Goal: Navigation & Orientation: Understand site structure

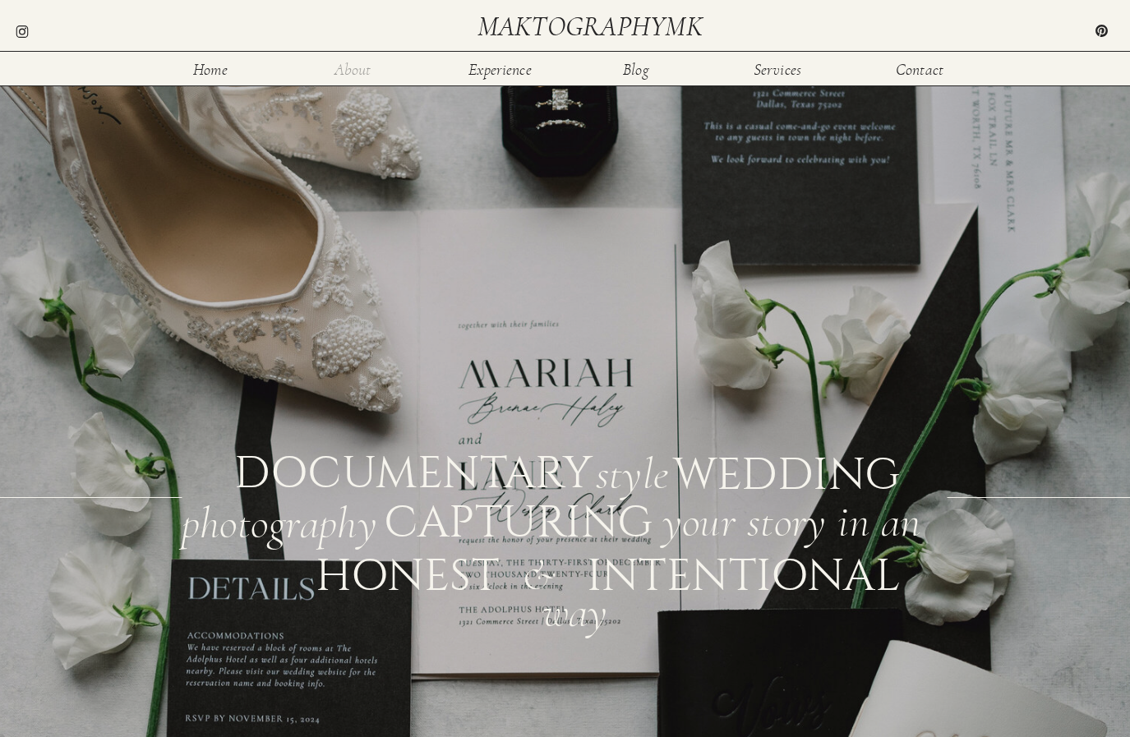
click at [359, 71] on nav "About" at bounding box center [352, 69] width 53 height 14
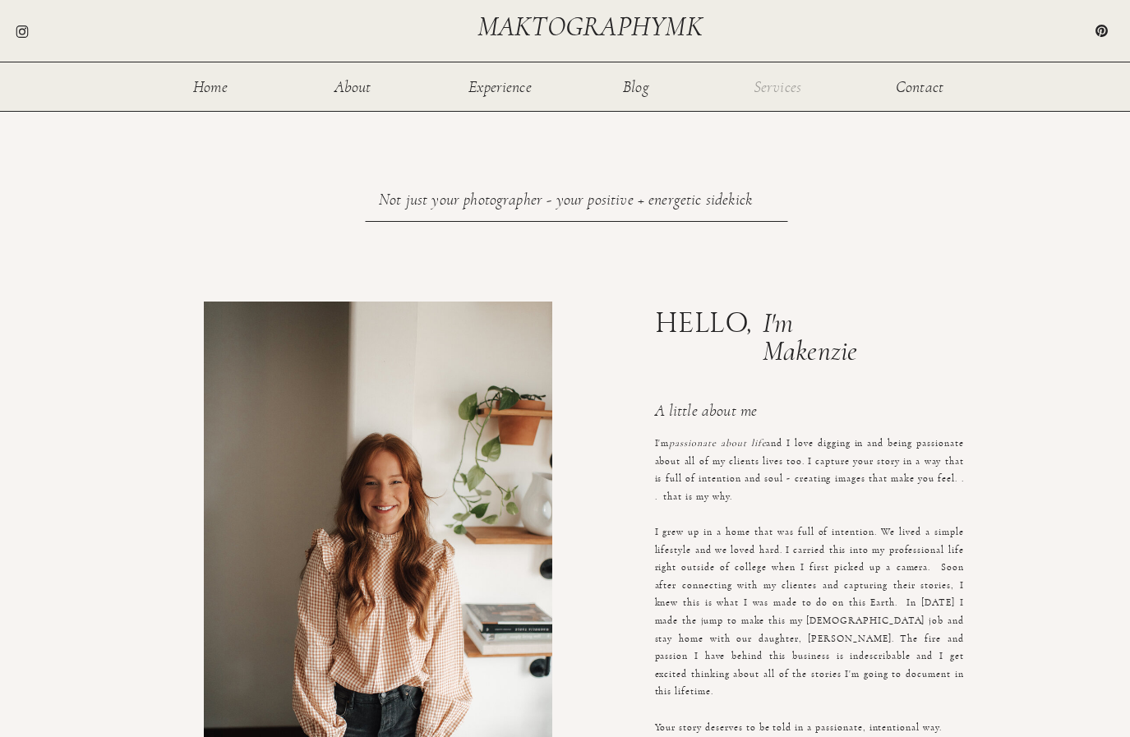
click at [776, 90] on nav "Services" at bounding box center [777, 86] width 53 height 14
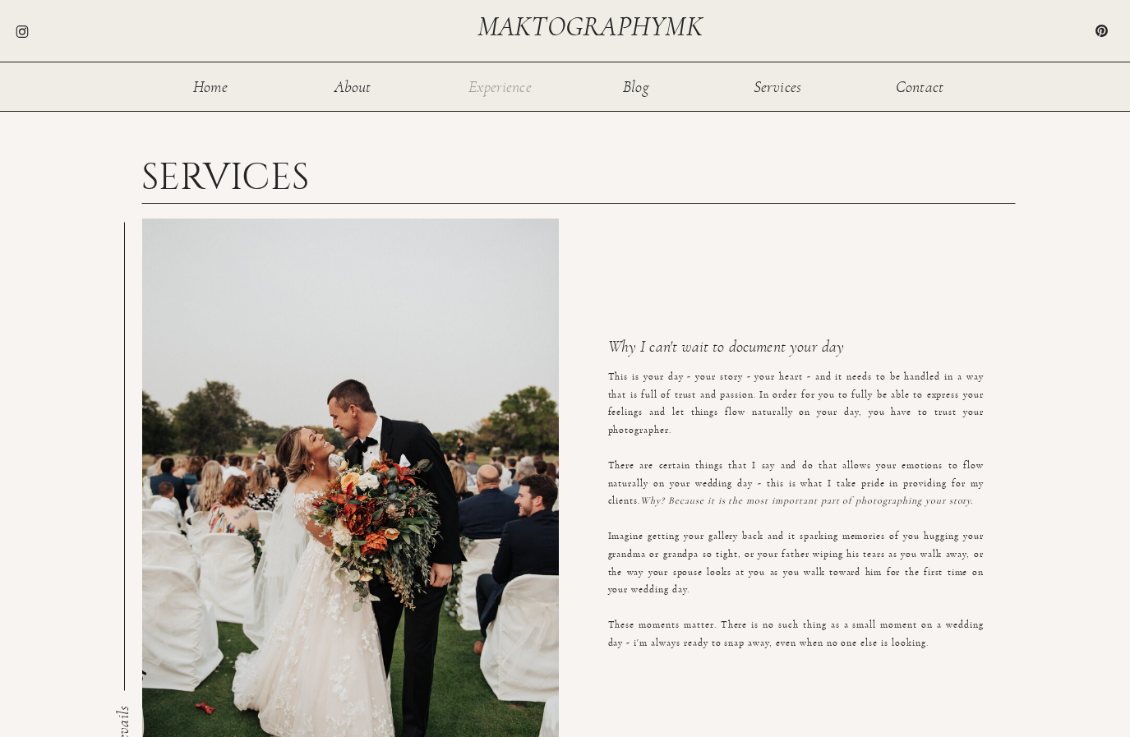
click at [485, 88] on nav "Experience" at bounding box center [501, 86] width 66 height 14
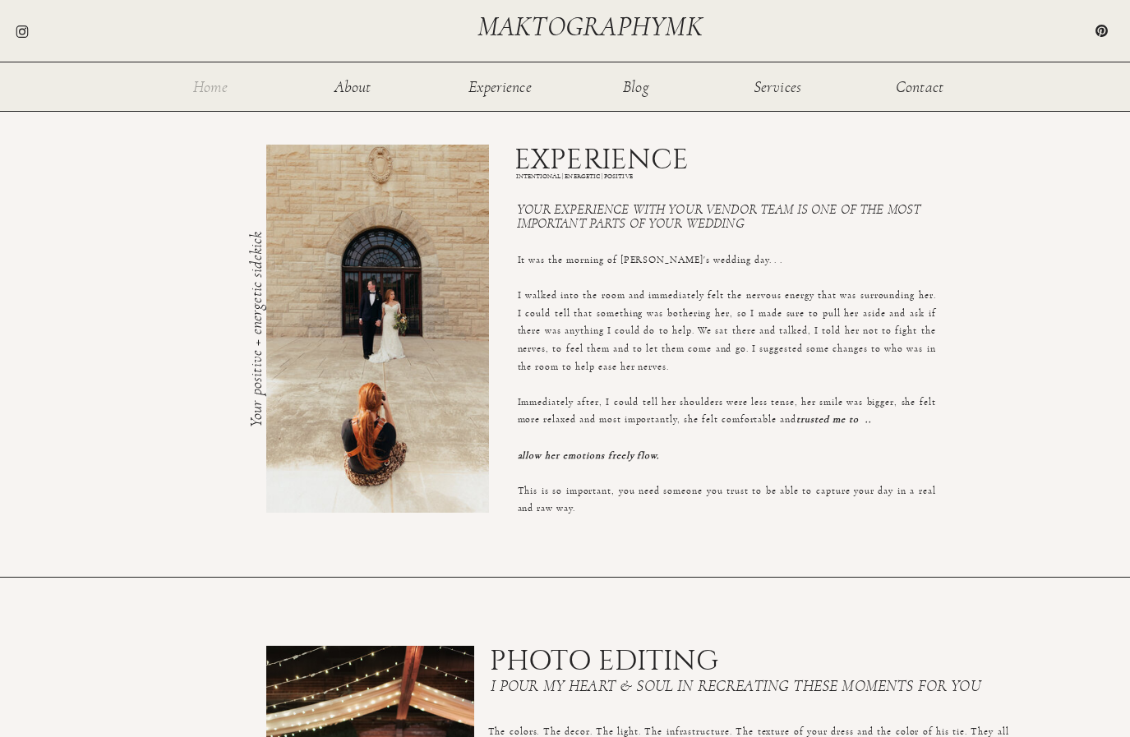
click at [208, 90] on nav "Home" at bounding box center [210, 86] width 53 height 14
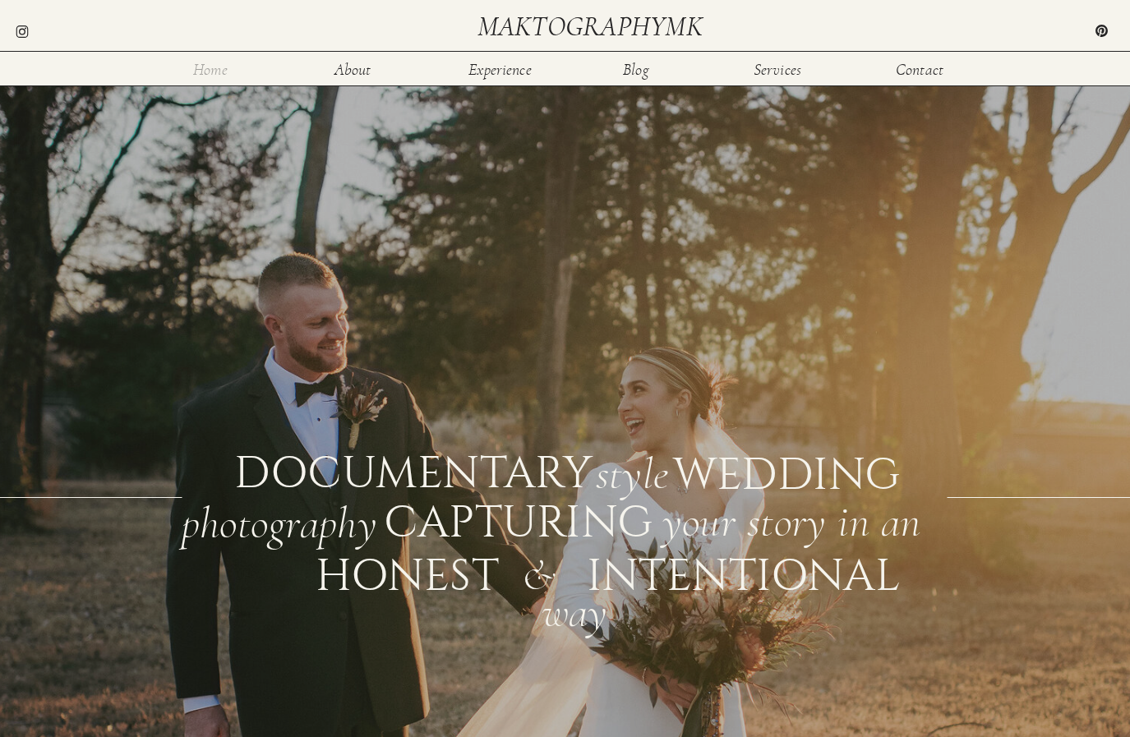
click at [208, 72] on nav "Home" at bounding box center [210, 69] width 53 height 14
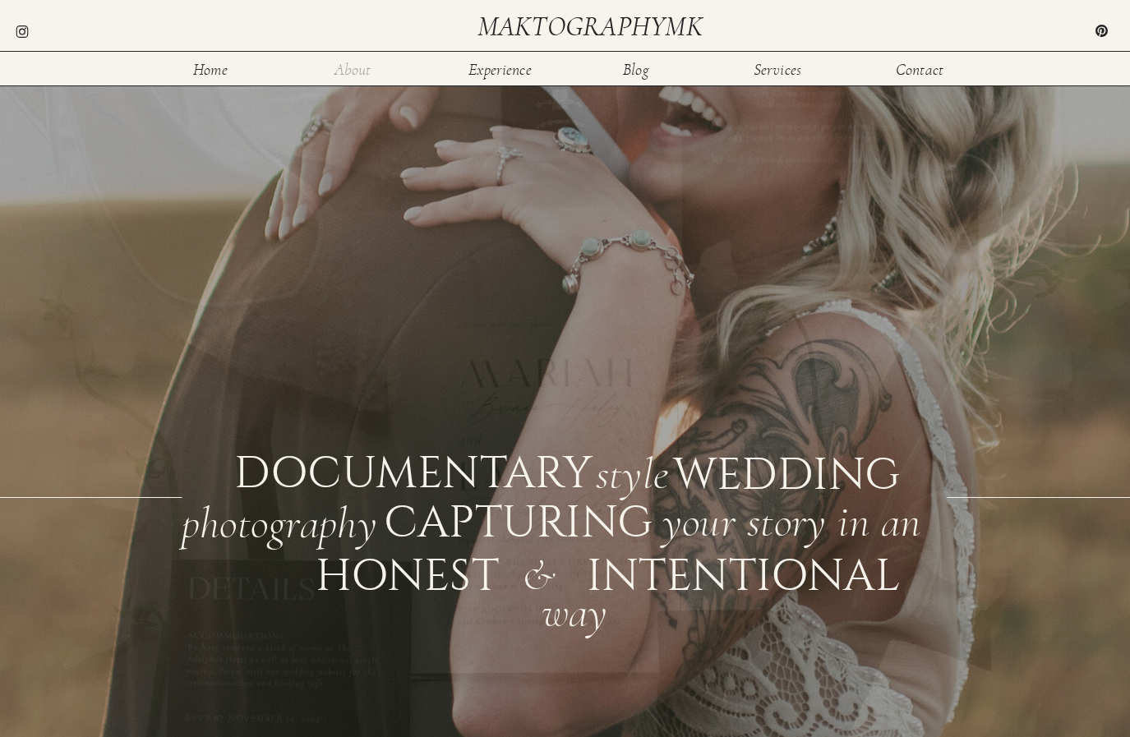
click at [357, 70] on nav "About" at bounding box center [352, 69] width 53 height 14
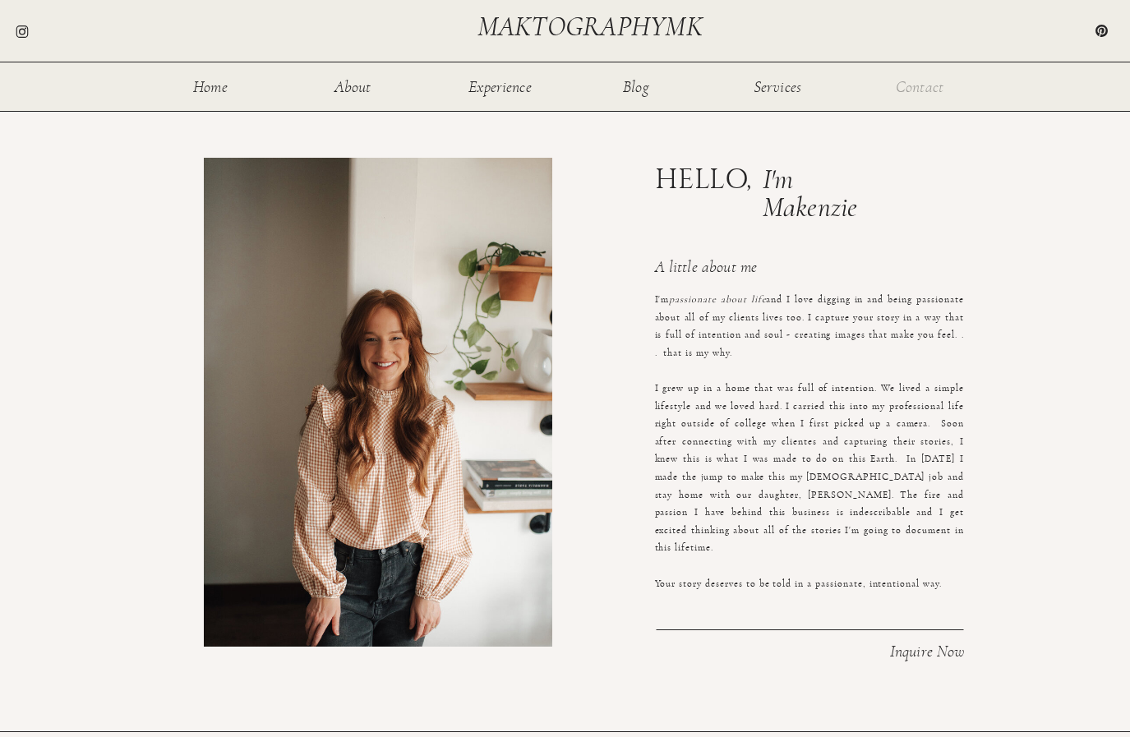
scroll to position [144, 0]
click at [925, 85] on nav "Contact" at bounding box center [919, 86] width 53 height 14
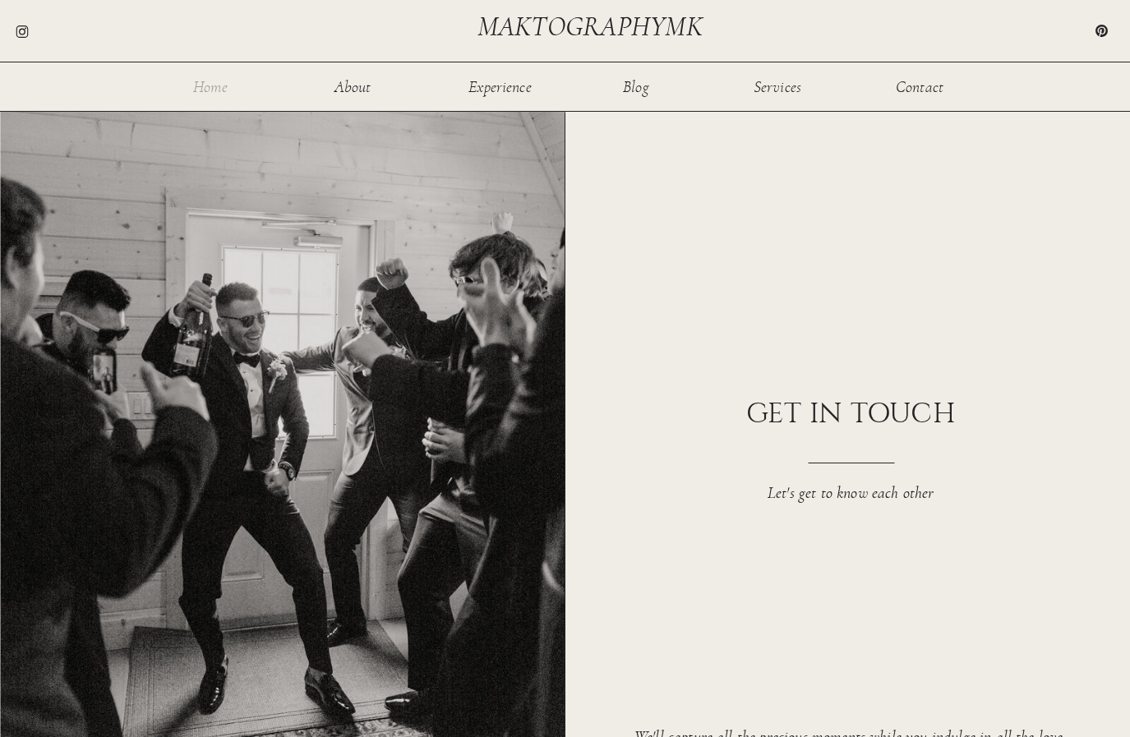
click at [210, 90] on nav "Home" at bounding box center [210, 86] width 53 height 14
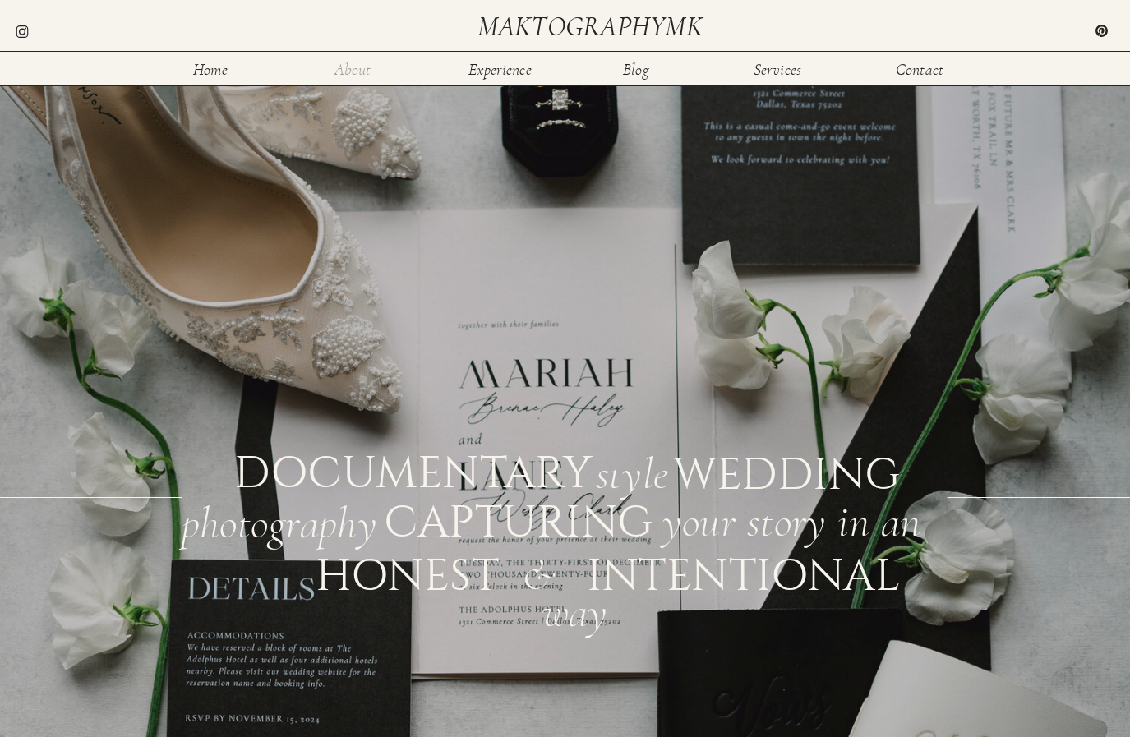
click at [348, 72] on nav "About" at bounding box center [352, 69] width 53 height 14
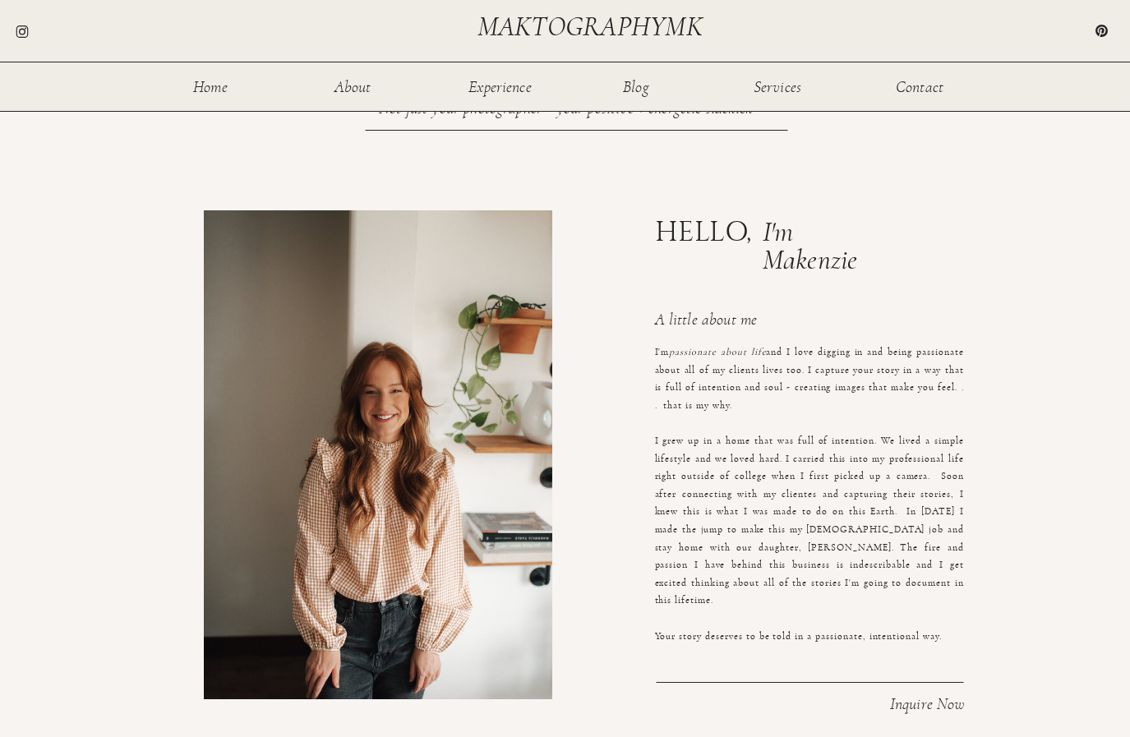
scroll to position [92, 0]
